Goal: Information Seeking & Learning: Check status

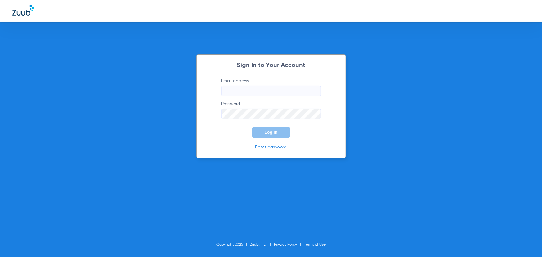
click at [237, 88] on input "Email address" at bounding box center [270, 91] width 99 height 11
type input "[EMAIL_ADDRESS][DOMAIN_NAME]"
click at [277, 134] on span "Log In" at bounding box center [270, 132] width 13 height 5
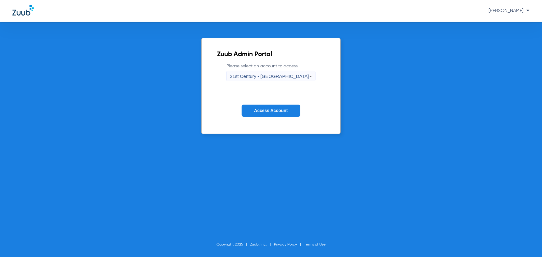
click at [270, 112] on span "Access Account" at bounding box center [271, 110] width 34 height 5
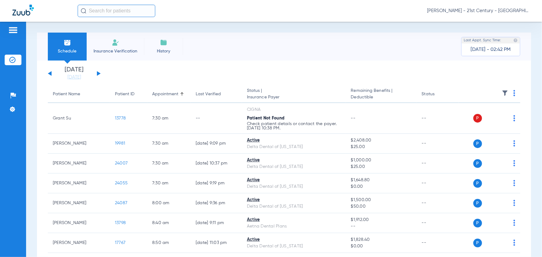
click at [488, 11] on span "[PERSON_NAME] - 21st Century - [GEOGRAPHIC_DATA]" at bounding box center [478, 11] width 102 height 6
click at [491, 18] on button "Account Selection" at bounding box center [506, 22] width 45 height 12
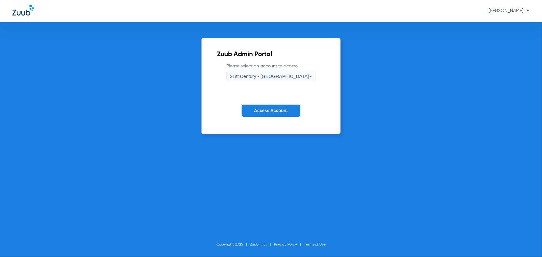
click at [282, 80] on div "21st Century - [GEOGRAPHIC_DATA]" at bounding box center [269, 76] width 79 height 11
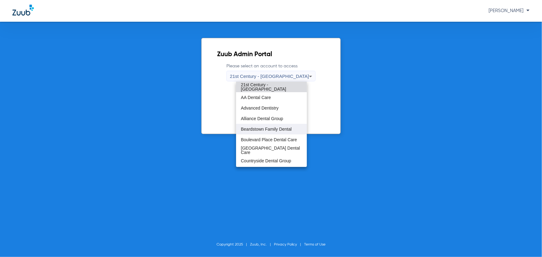
click at [264, 131] on span "Beardstown Family Dental" at bounding box center [266, 129] width 51 height 4
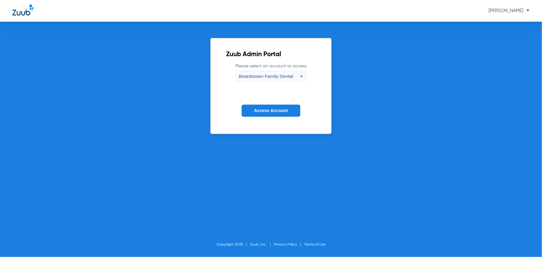
click at [264, 111] on span "Access Account" at bounding box center [271, 110] width 34 height 5
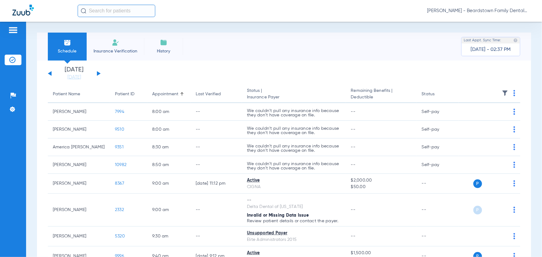
click at [115, 9] on input "text" at bounding box center [117, 11] width 78 height 12
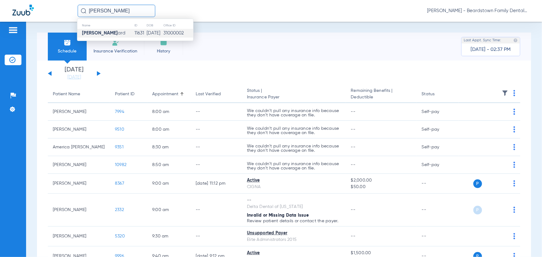
type input "[PERSON_NAME]"
click at [112, 29] on td "[PERSON_NAME] [PERSON_NAME]" at bounding box center [105, 33] width 57 height 9
